Goal: Task Accomplishment & Management: Complete application form

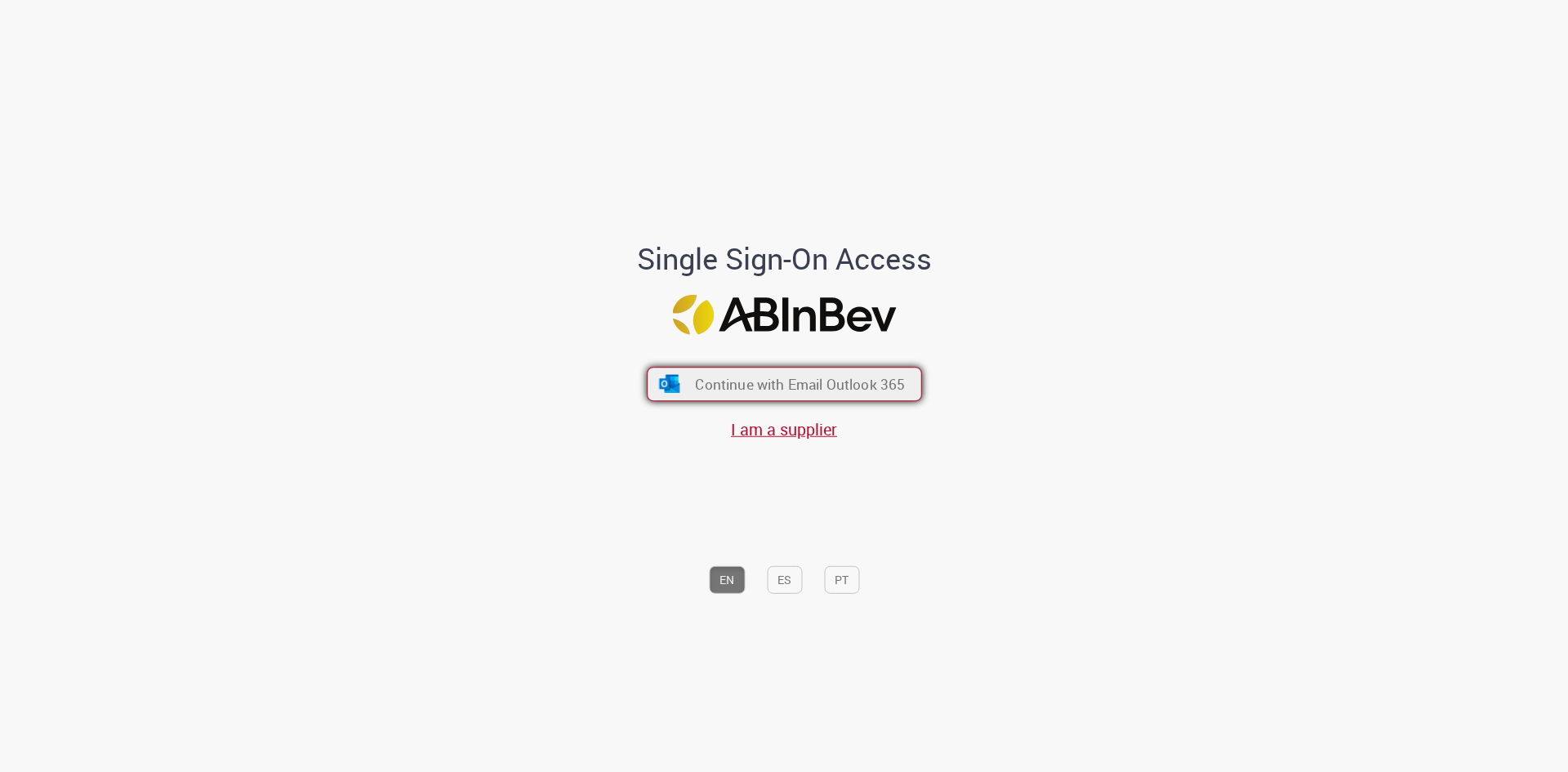
click at [798, 375] on span "Continue with Email Outlook 365" at bounding box center [799, 384] width 210 height 19
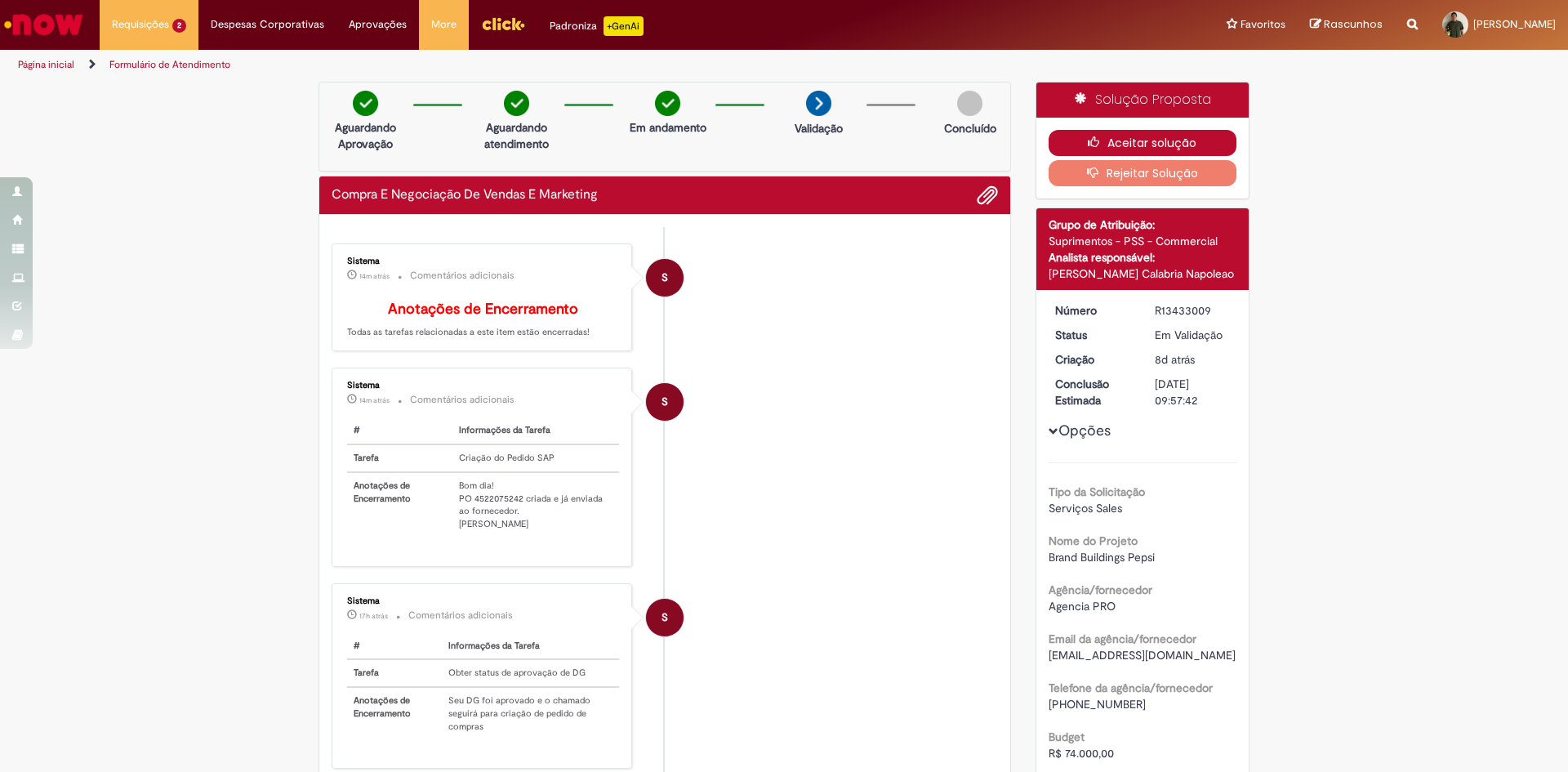
click at [1083, 134] on button "Aceitar solução" at bounding box center [1143, 142] width 189 height 26
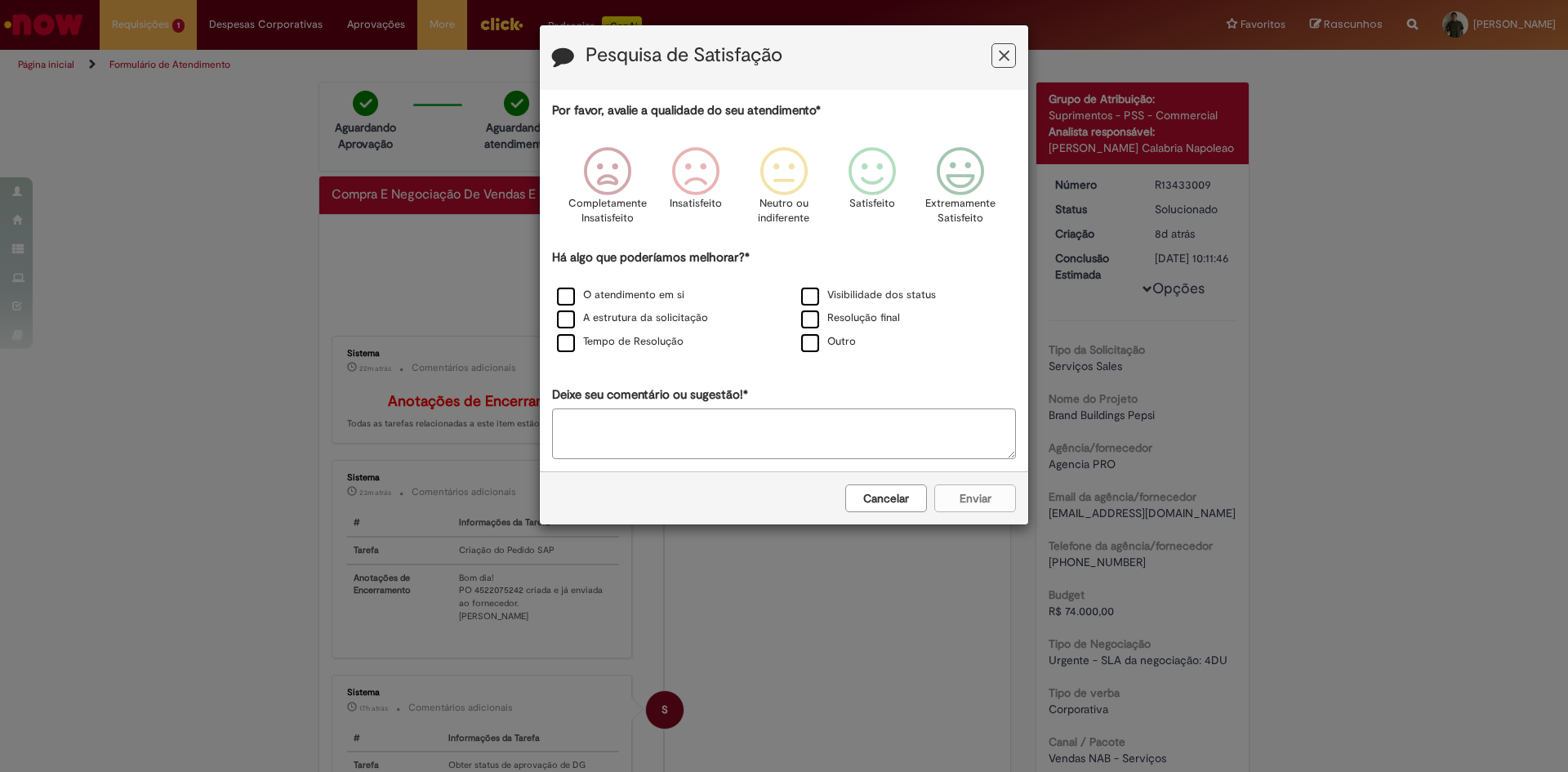
click at [981, 53] on h3 "Pesquisa de Satisfação" at bounding box center [784, 57] width 464 height 25
click at [1011, 55] on button "Feedback" at bounding box center [1003, 55] width 24 height 24
